Goal: Transaction & Acquisition: Purchase product/service

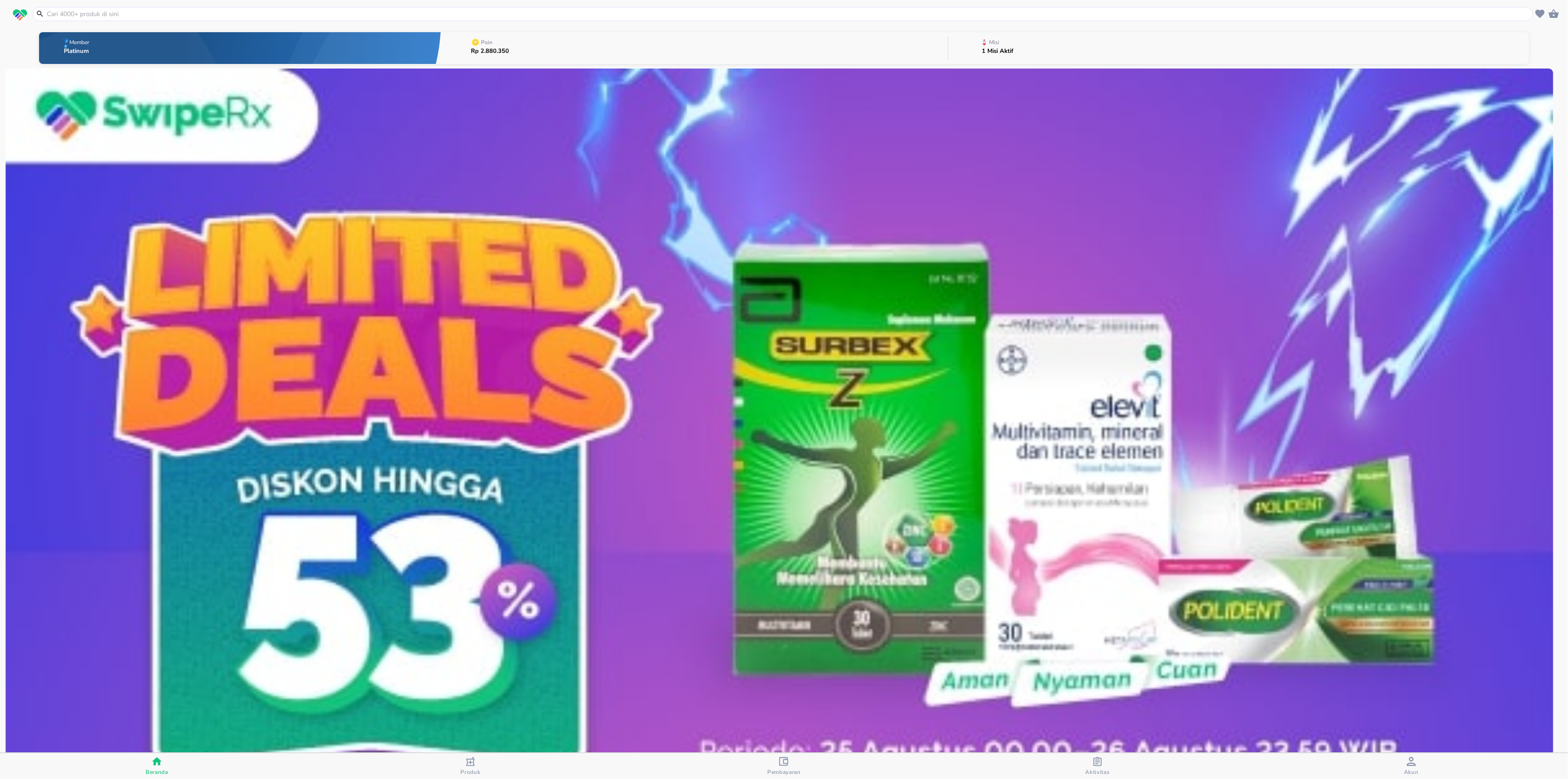
click at [401, 15] on input "text" at bounding box center [788, 14] width 1485 height 10
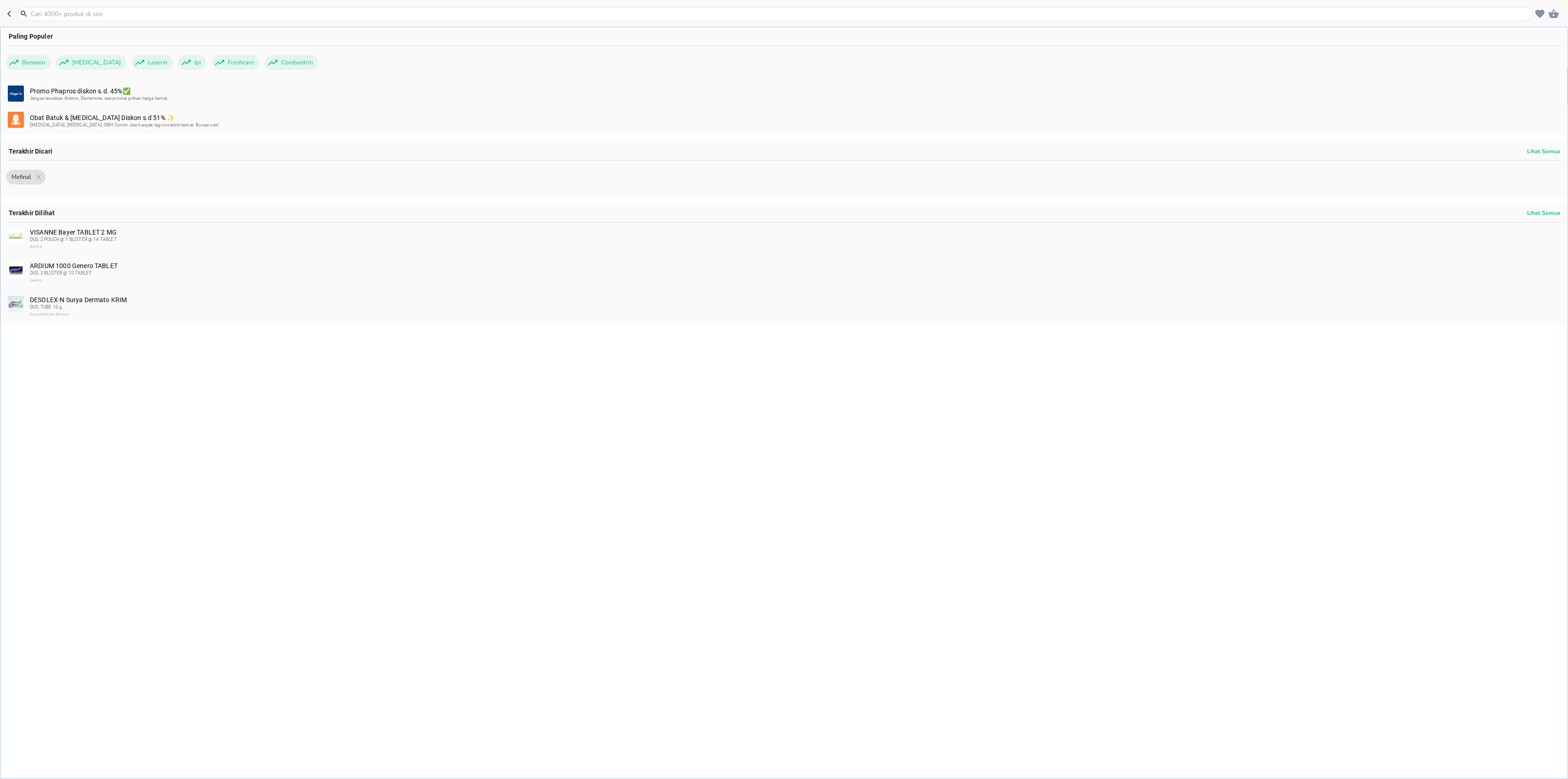
click at [10, 14] on icon "button" at bounding box center [11, 14] width 7 height 7
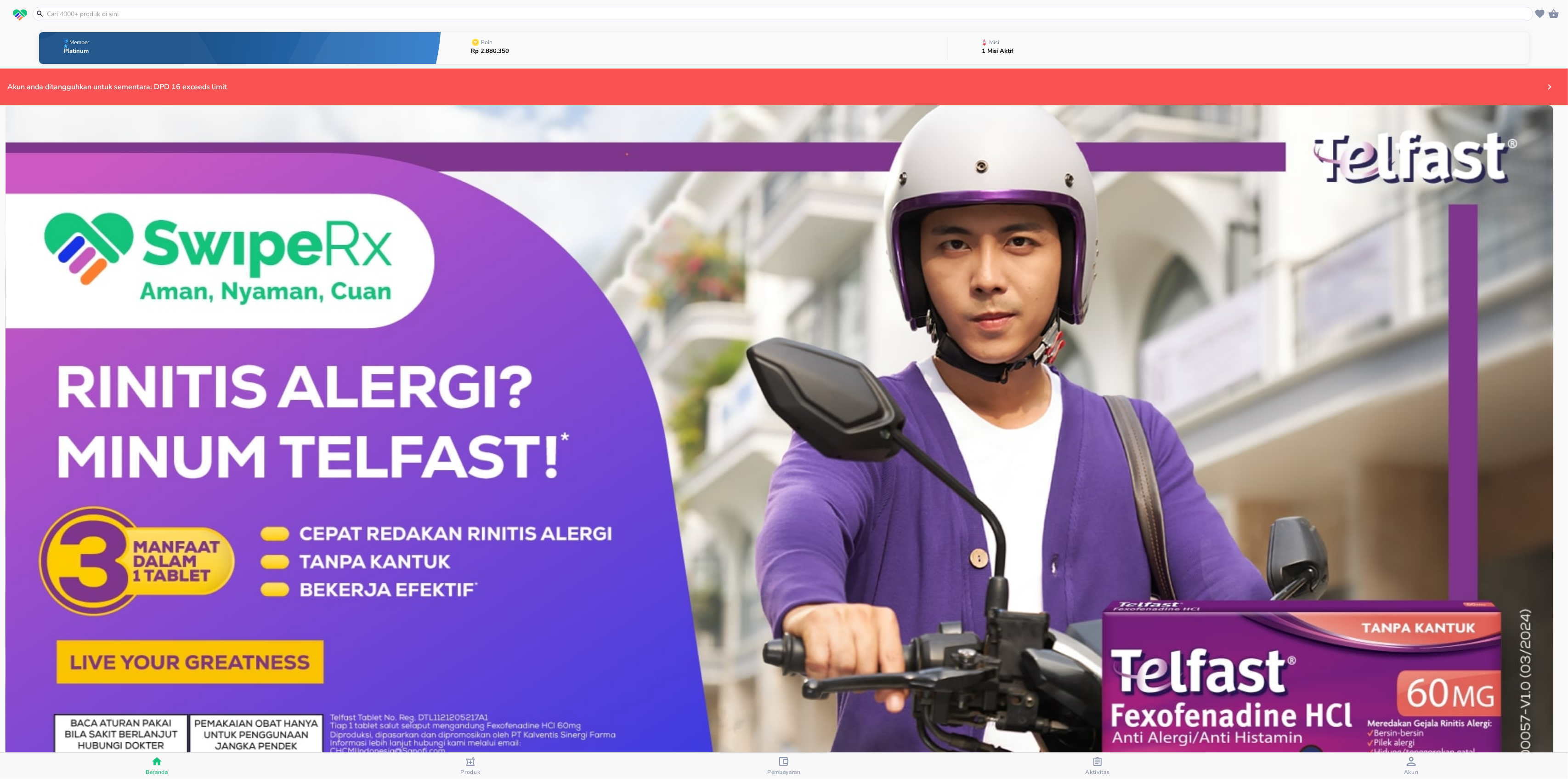
click at [205, 16] on input "text" at bounding box center [788, 14] width 1485 height 10
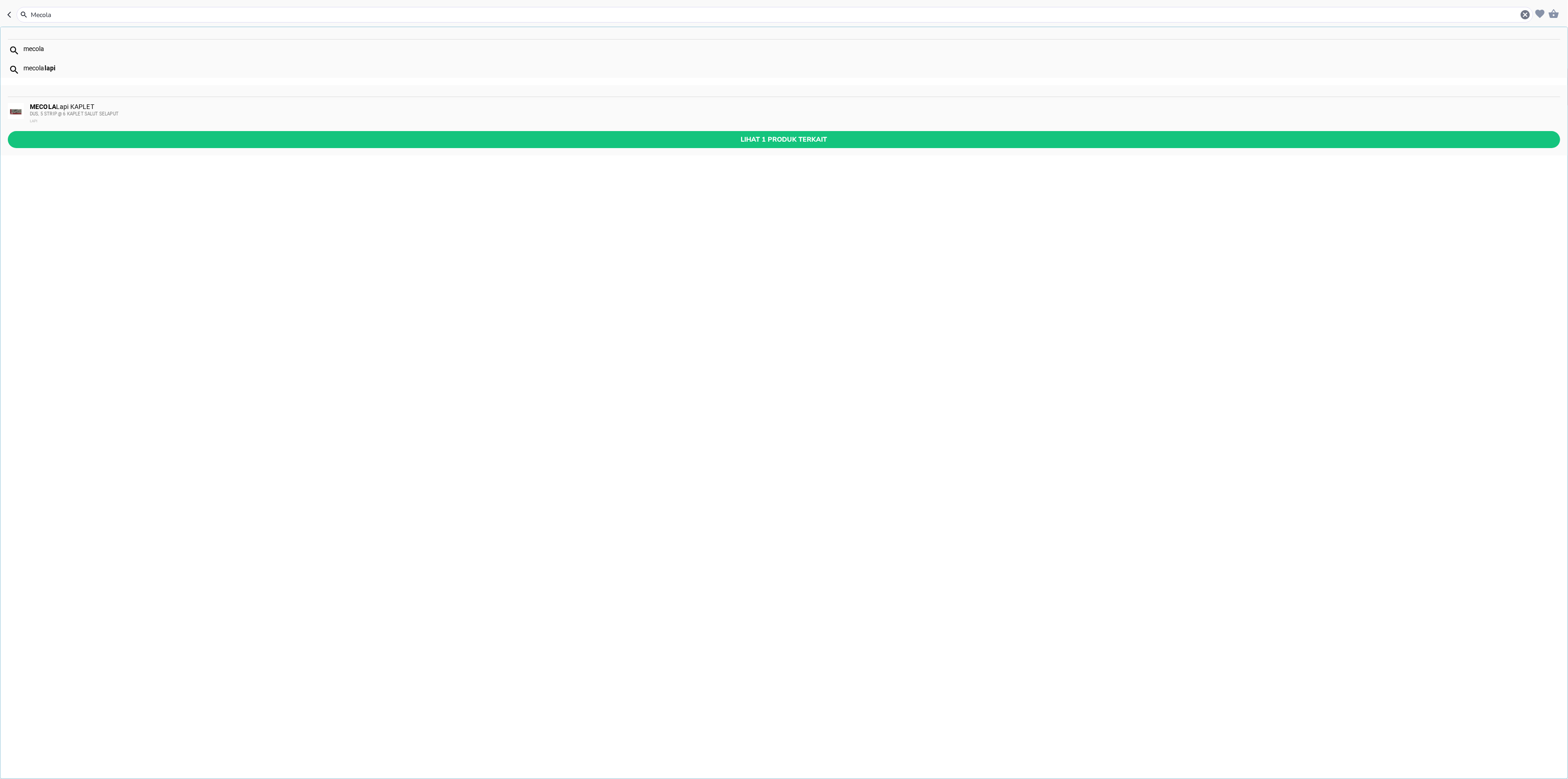
type input "Mecola"
click at [105, 107] on div "MECOLA Lapi KAPLET DUS, 5 STRIP @ 6 KAPLET SALUT SELAPUT LAPI" at bounding box center [794, 114] width 1530 height 22
